Goal: Find specific page/section: Find specific page/section

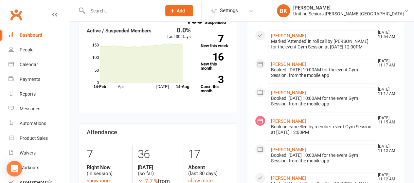
scroll to position [110, 0]
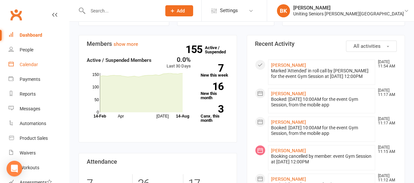
click at [33, 66] on div "Calendar" at bounding box center [29, 64] width 18 height 5
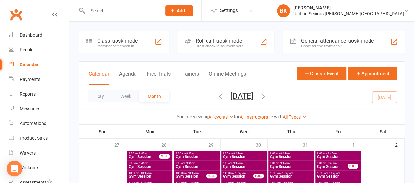
click at [114, 15] on input "text" at bounding box center [121, 10] width 71 height 9
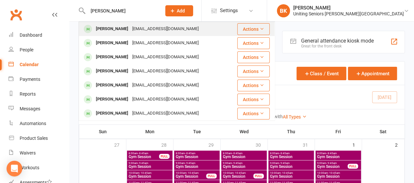
type input "[PERSON_NAME]"
click at [119, 25] on div "[PERSON_NAME]" at bounding box center [112, 28] width 36 height 9
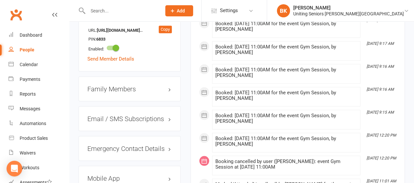
scroll to position [577, 0]
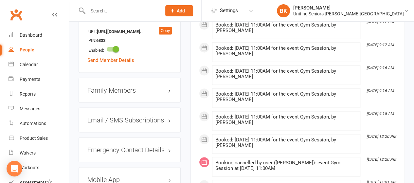
click at [154, 176] on h3 "Mobile App" at bounding box center [129, 179] width 84 height 7
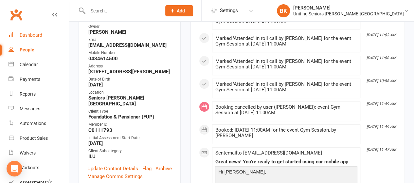
click at [45, 34] on link "Dashboard" at bounding box center [39, 35] width 61 height 15
